Goal: Transaction & Acquisition: Purchase product/service

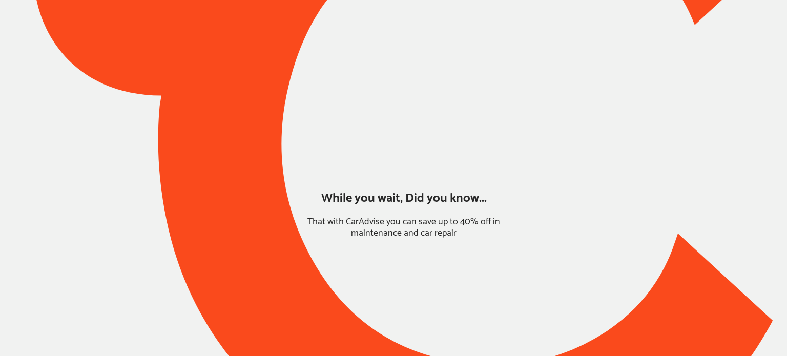
type input "*****"
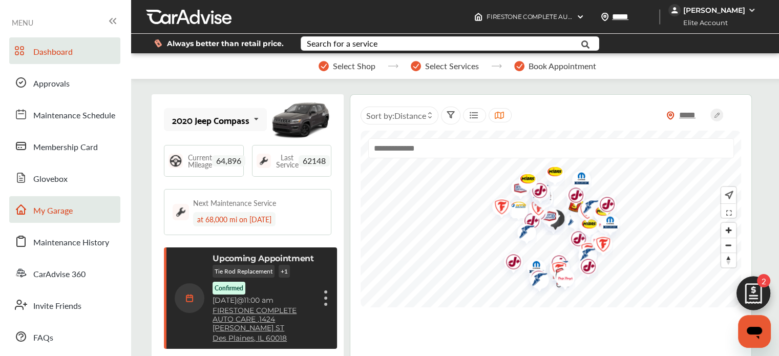
click at [71, 208] on span "My Garage" at bounding box center [52, 210] width 39 height 13
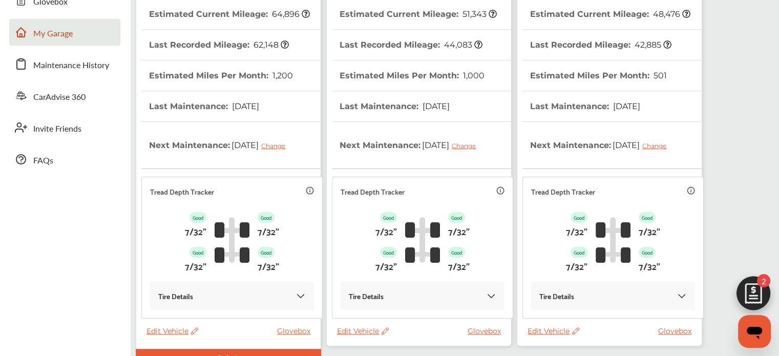
scroll to position [256, 0]
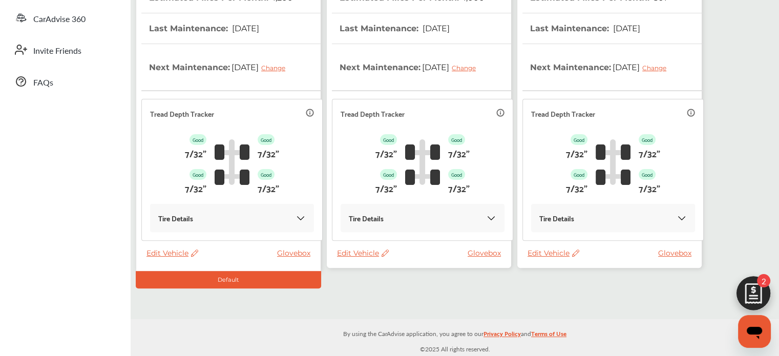
click at [549, 255] on span "Edit Vehicle" at bounding box center [554, 252] width 52 height 9
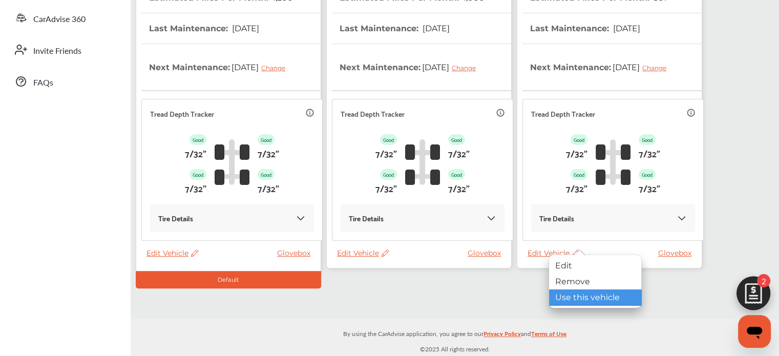
click at [566, 295] on div "Use this vehicle" at bounding box center [595, 297] width 92 height 16
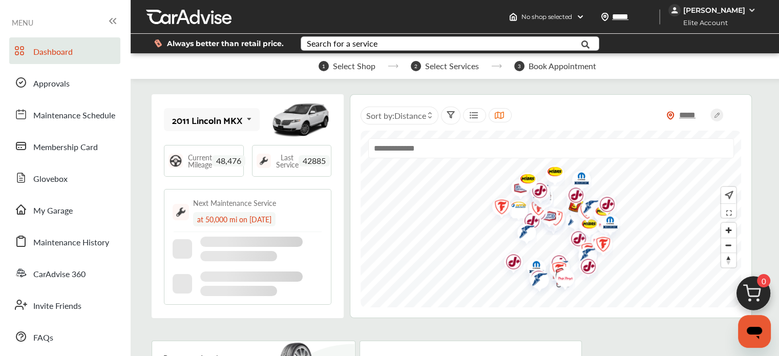
click at [348, 47] on div "Search for a service" at bounding box center [342, 43] width 71 height 8
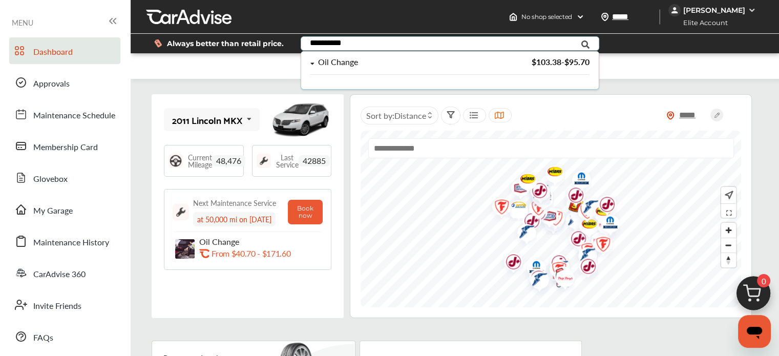
type input "**********"
click at [340, 70] on div "Oil Change $103.38 - $95.70" at bounding box center [449, 66] width 279 height 17
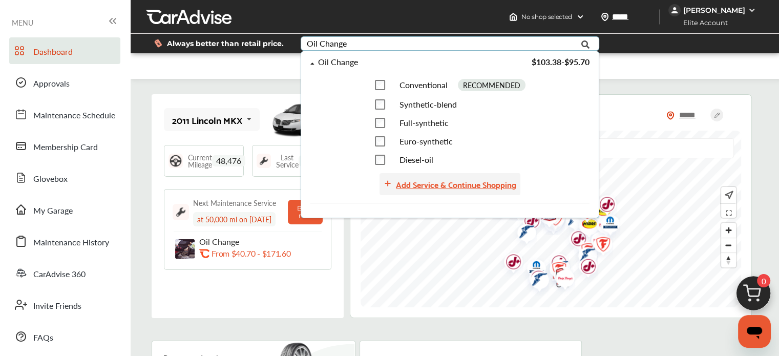
click at [415, 186] on div "Add Service & Continue Shopping" at bounding box center [456, 184] width 120 height 14
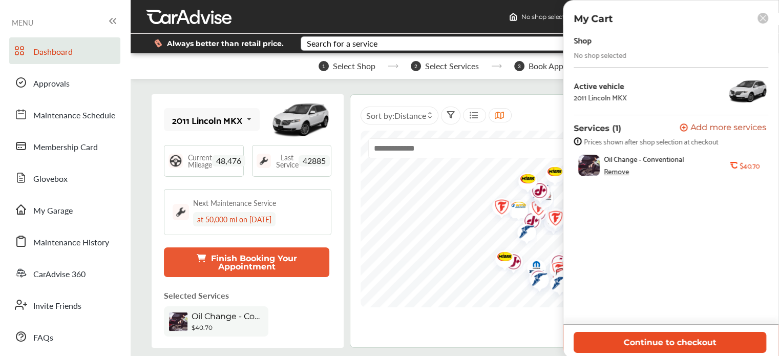
click at [610, 345] on button "Continue to checkout" at bounding box center [670, 342] width 193 height 21
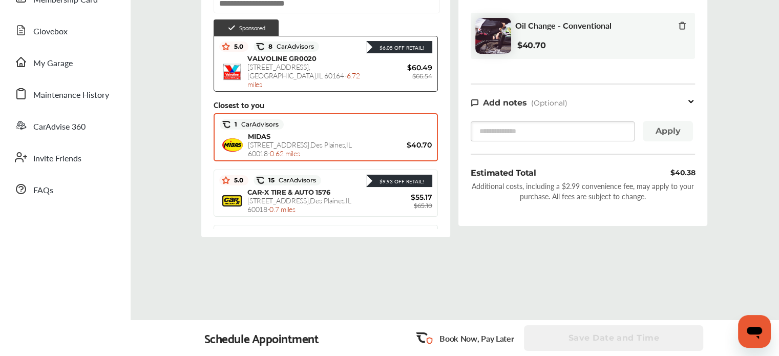
scroll to position [107, 0]
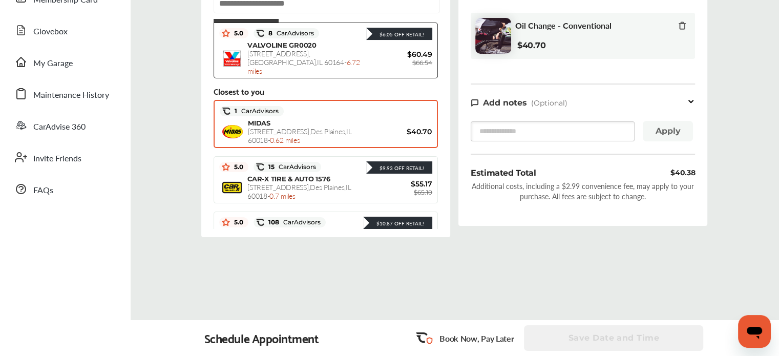
click at [398, 127] on span "$40.70" at bounding box center [400, 131] width 61 height 9
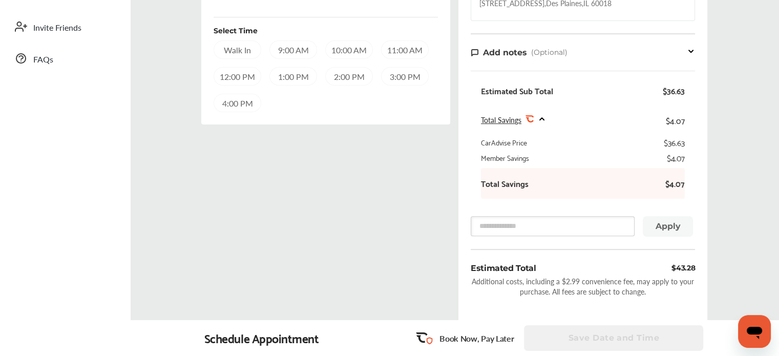
scroll to position [275, 0]
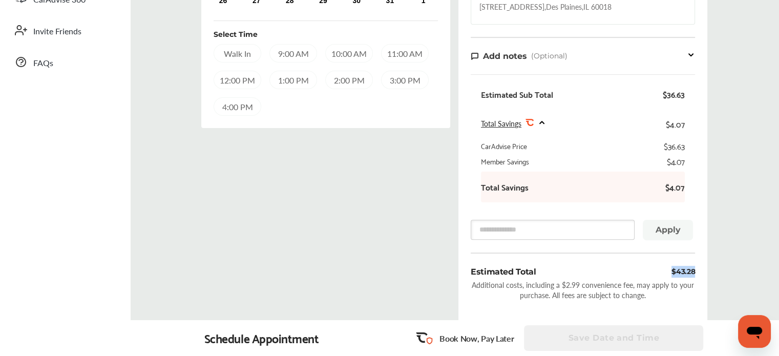
drag, startPoint x: 695, startPoint y: 268, endPoint x: 655, endPoint y: 273, distance: 39.7
click at [655, 273] on div "Order Summary Services (1) Add a service Add more services Oil Change - Convent…" at bounding box center [582, 67] width 249 height 514
click at [640, 263] on div "Order Summary Services (1) Add a service Add more services Oil Change - Convent…" at bounding box center [582, 67] width 249 height 514
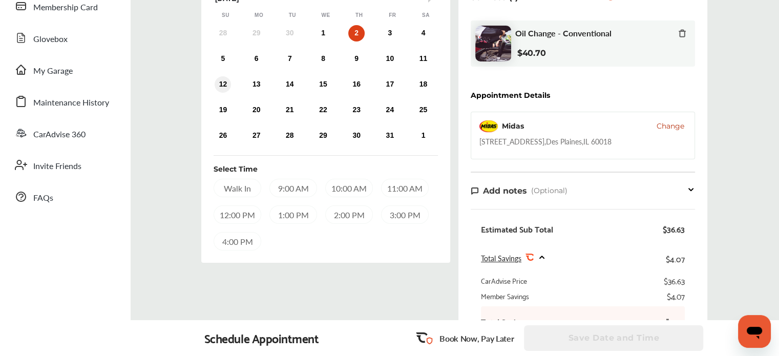
scroll to position [0, 0]
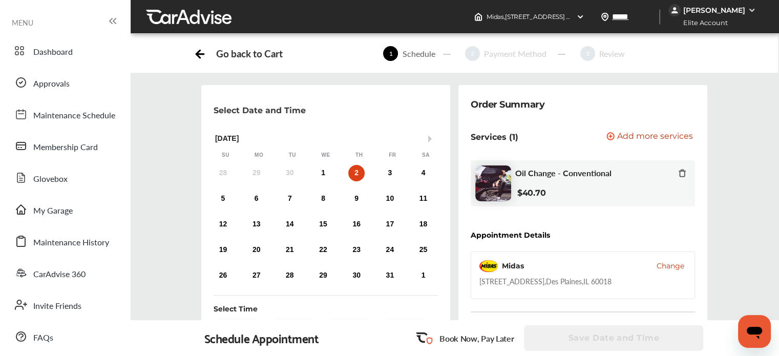
click at [195, 54] on icon at bounding box center [200, 52] width 13 height 13
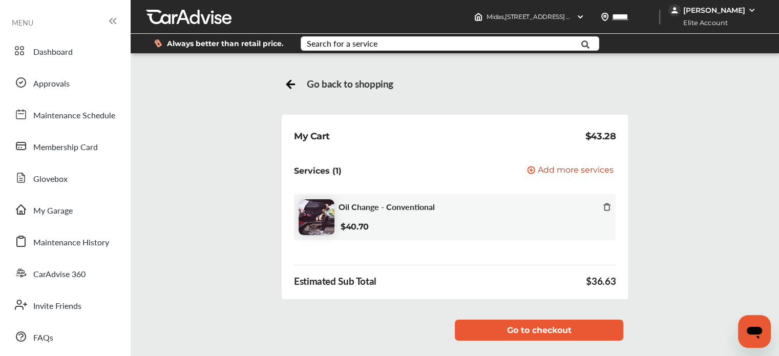
click at [290, 88] on icon at bounding box center [290, 82] width 13 height 13
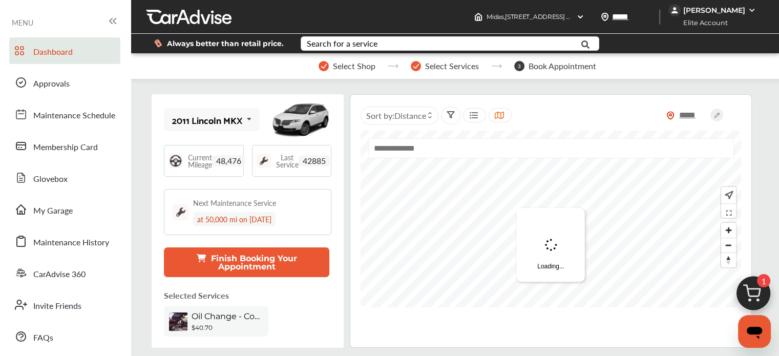
click at [750, 292] on img at bounding box center [753, 295] width 49 height 49
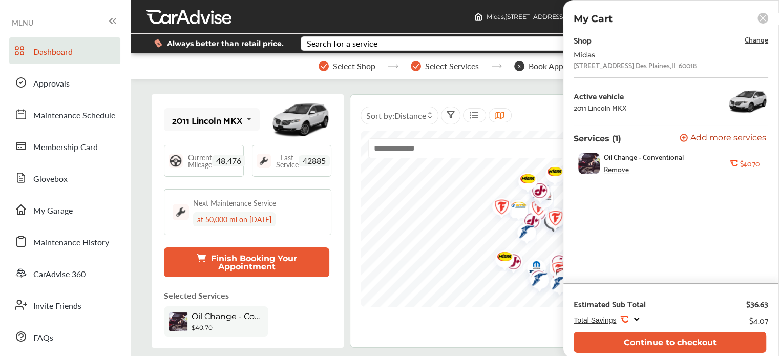
click at [747, 38] on span "Change" at bounding box center [757, 39] width 24 height 12
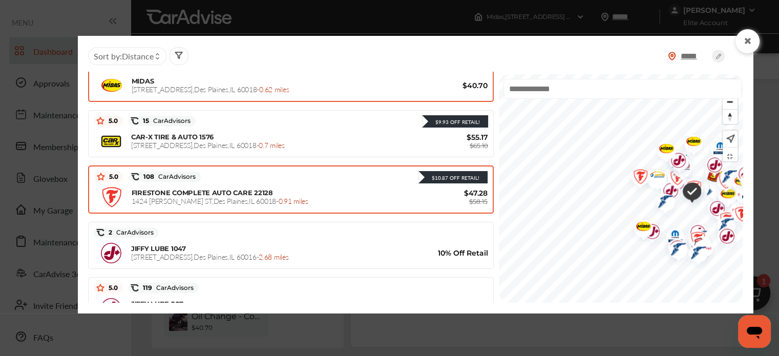
scroll to position [211, 0]
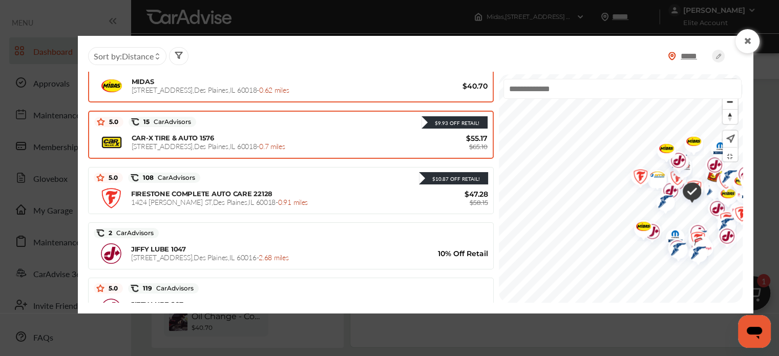
click at [426, 134] on span "$55.17" at bounding box center [456, 138] width 61 height 9
